Goal: Participate in discussion: Engage in conversation with other users on a specific topic

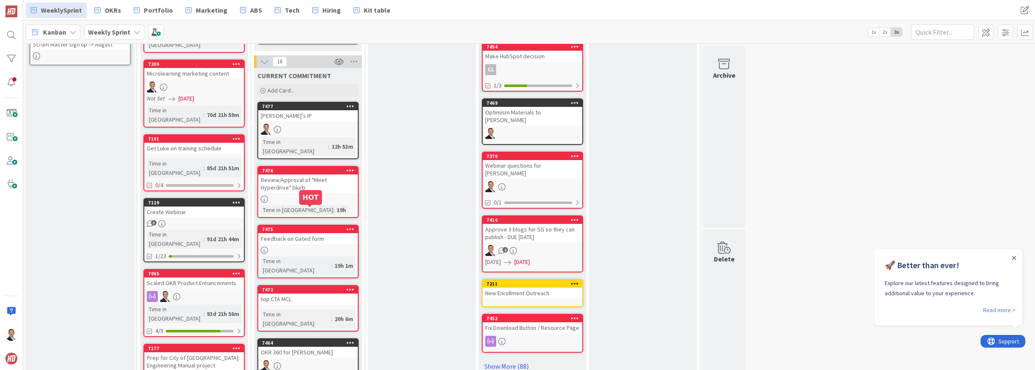
scroll to position [271, 0]
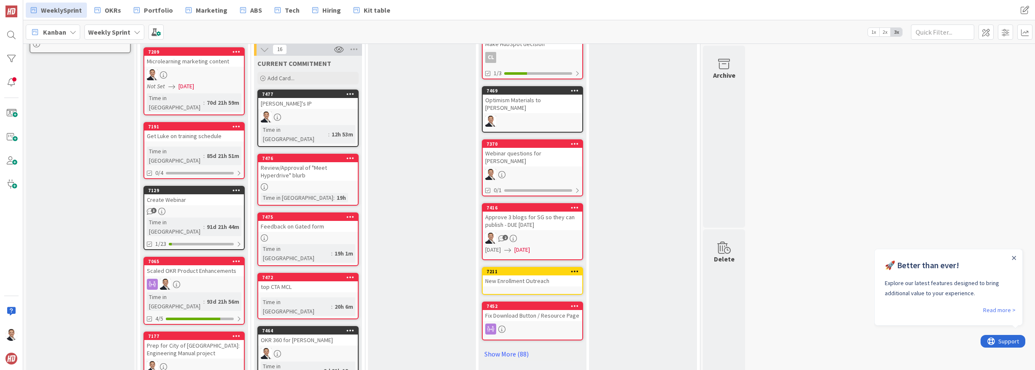
click at [303, 216] on link "7475 Feedback on Gated form Time in Column : 19h 1m" at bounding box center [307, 239] width 101 height 54
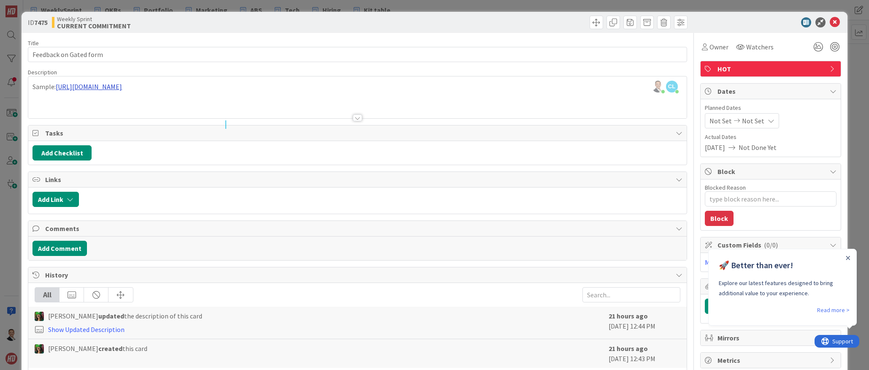
click at [103, 86] on div "[PERSON_NAME] just joined [PERSON_NAME] [PERSON_NAME] just joined Sample: [URL]…" at bounding box center [357, 97] width 658 height 42
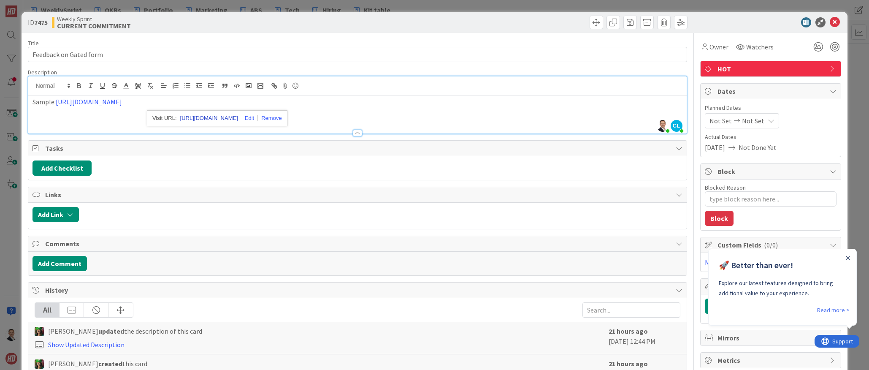
click at [195, 118] on link "[URL][DOMAIN_NAME]" at bounding box center [209, 118] width 58 height 11
type textarea "x"
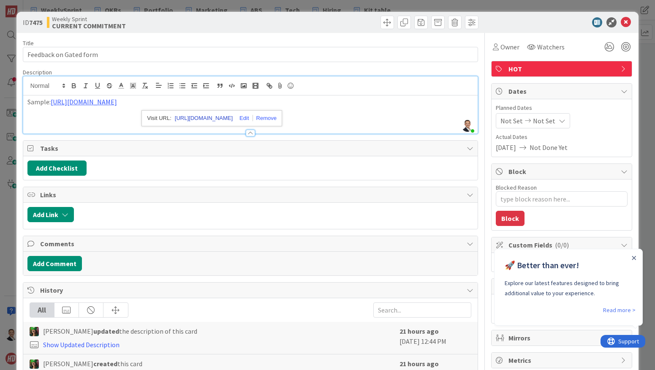
click at [219, 118] on link "[URL][DOMAIN_NAME]" at bounding box center [204, 118] width 58 height 11
click at [62, 262] on button "Add Comment" at bounding box center [54, 263] width 54 height 15
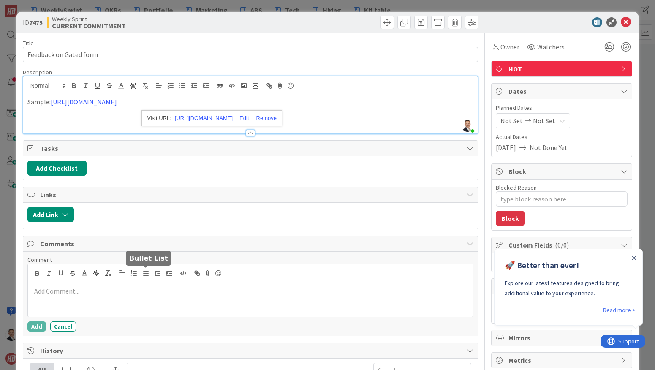
click at [146, 274] on icon "button" at bounding box center [146, 273] width 8 height 8
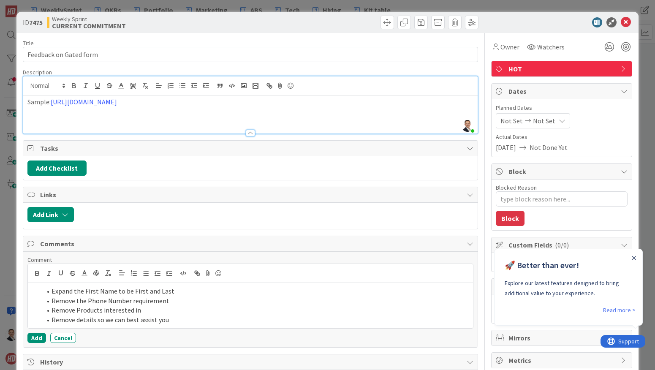
drag, startPoint x: 49, startPoint y: 291, endPoint x: 75, endPoint y: 295, distance: 26.9
click at [49, 291] on li "Expand the First Name to be First and Last" at bounding box center [255, 291] width 428 height 10
click at [51, 290] on span at bounding box center [51, 291] width 0 height 10
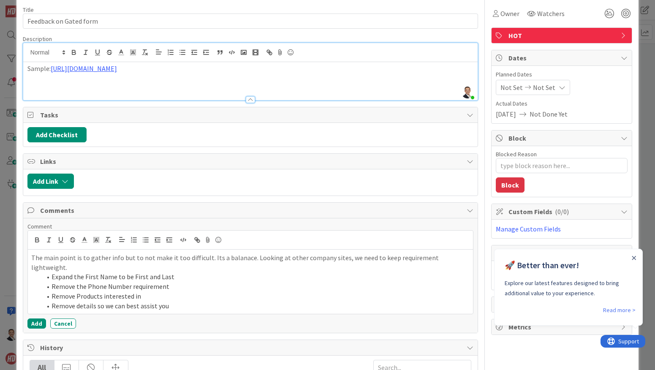
scroll to position [38, 0]
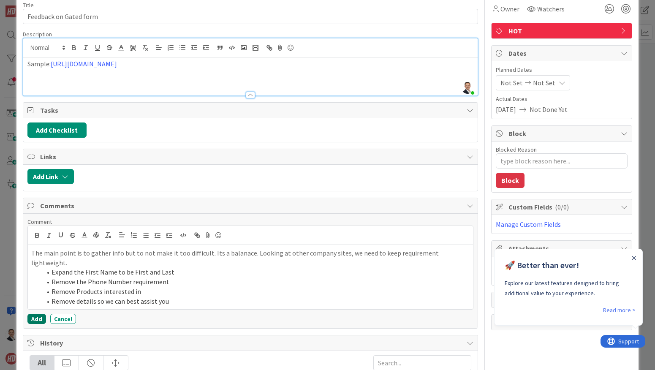
click at [38, 314] on button "Add" at bounding box center [36, 319] width 19 height 10
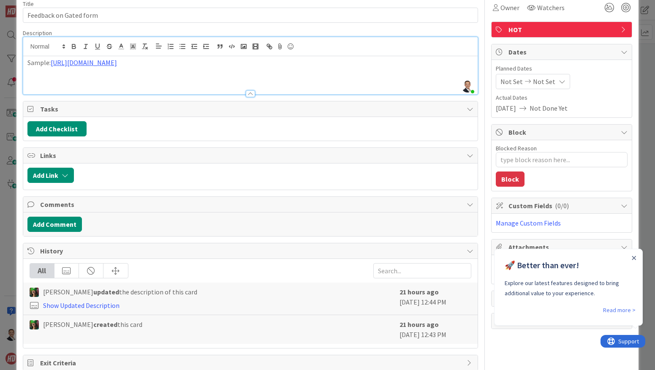
type textarea "x"
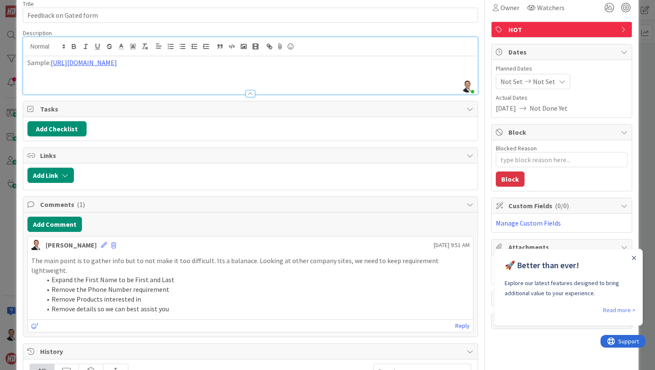
click at [10, 25] on div "ID 7475 Weekly Sprint CURRENT COMMITMENT Title 22 / 128 Feedback on Gated form …" at bounding box center [327, 185] width 655 height 370
